Goal: Task Accomplishment & Management: Manage account settings

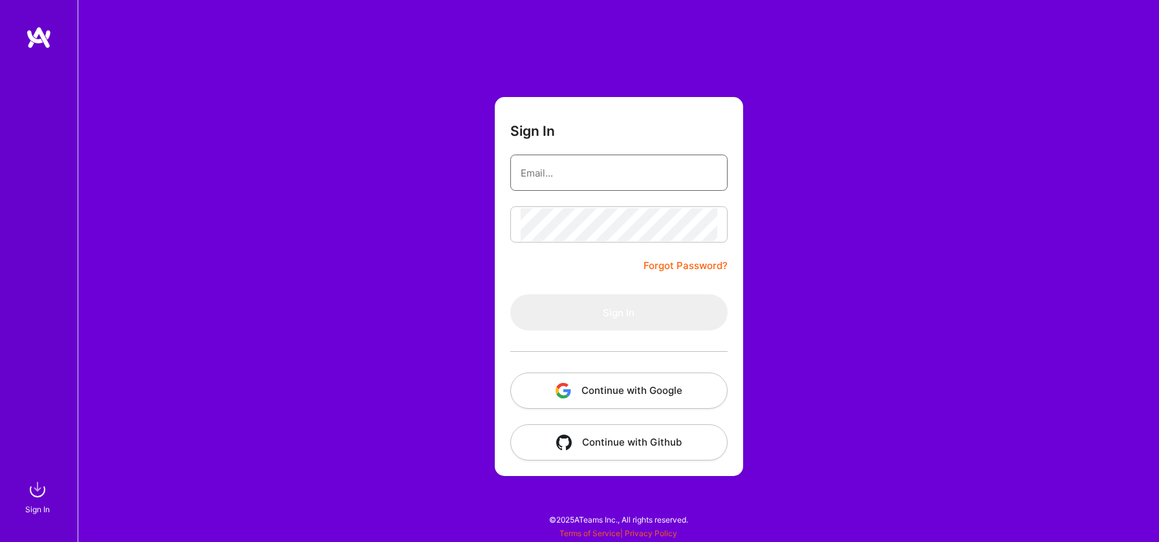
click at [558, 178] on input "email" at bounding box center [618, 172] width 197 height 33
type input "[EMAIL_ADDRESS][DOMAIN_NAME]"
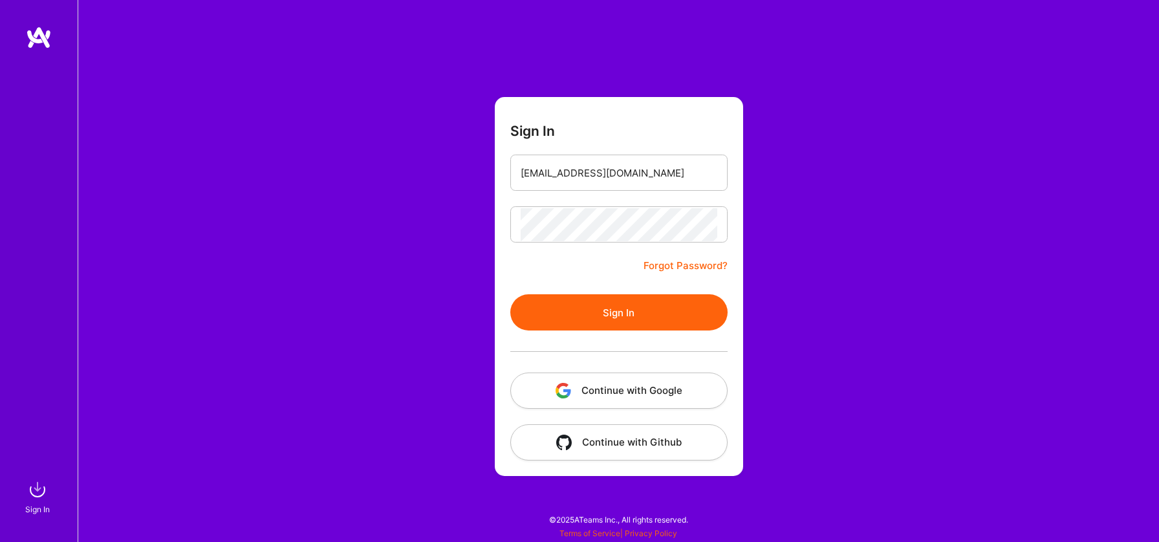
click at [632, 310] on button "Sign In" at bounding box center [618, 312] width 217 height 36
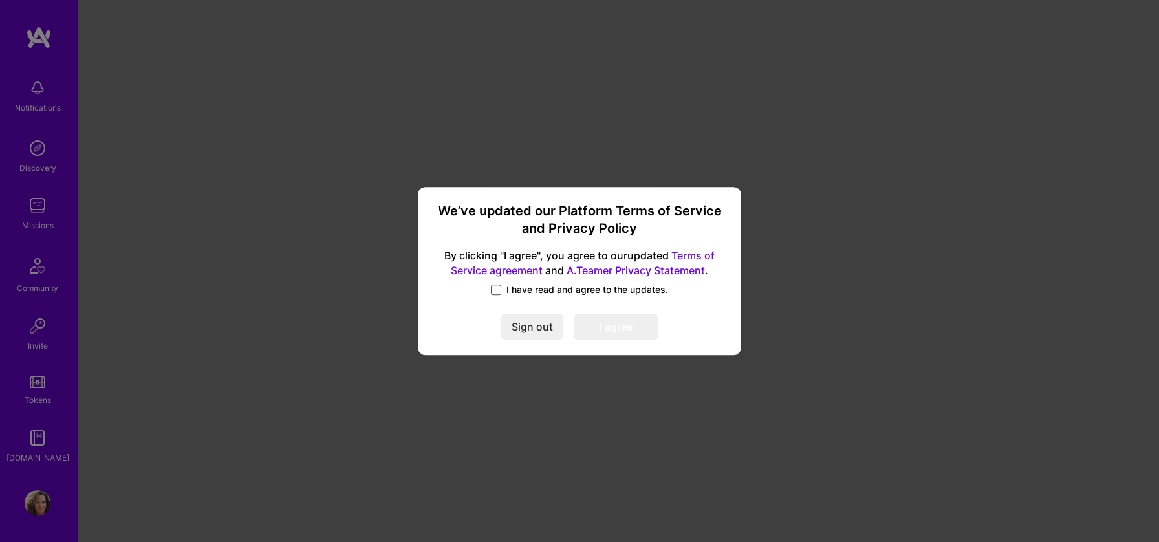
click at [497, 287] on span at bounding box center [496, 289] width 10 height 10
click at [0, 0] on input "I have read and agree to the updates." at bounding box center [0, 0] width 0 height 0
click at [603, 330] on button "I agree" at bounding box center [615, 327] width 85 height 26
